Goal: Contribute content: Add original content to the website for others to see

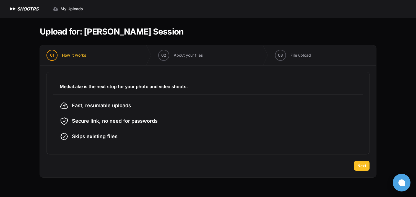
click at [364, 167] on span "Next" at bounding box center [362, 166] width 9 height 6
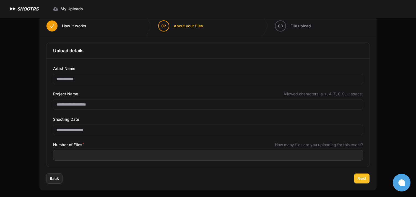
scroll to position [31, 0]
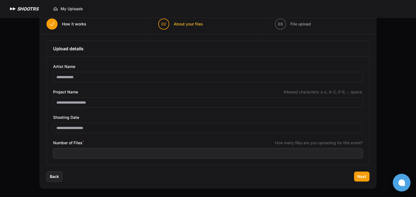
click at [252, 148] on div "Number of Files * How many files are you uploading for this event?" at bounding box center [208, 149] width 310 height 19
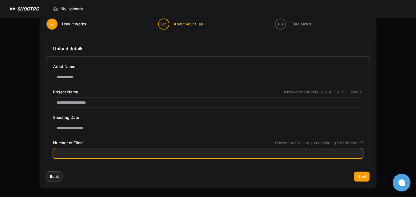
click at [251, 152] on input "Number of Files *" at bounding box center [208, 154] width 310 height 10
type input "***"
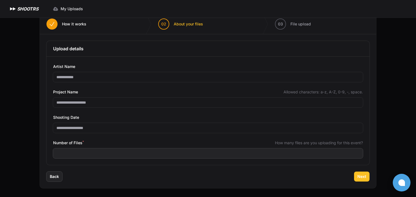
click at [358, 178] on span "Next" at bounding box center [362, 177] width 9 height 6
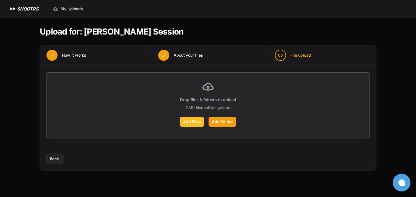
click at [192, 125] on label "Add Files" at bounding box center [192, 122] width 24 height 10
click at [0, 0] on input "Add Files" at bounding box center [0, 0] width 0 height 0
